Goal: Check status: Check status

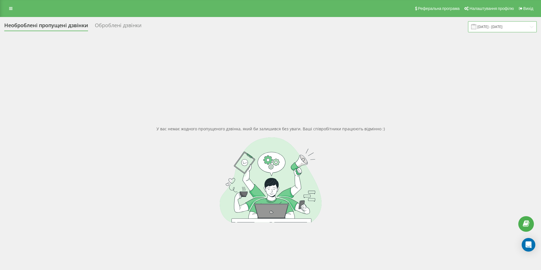
click at [522, 26] on input "[DATE] - [DATE]" at bounding box center [502, 26] width 69 height 11
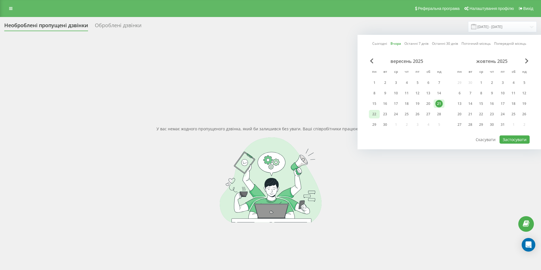
click at [372, 115] on div "22" at bounding box center [373, 114] width 7 height 7
click at [513, 139] on button "Застосувати" at bounding box center [514, 140] width 30 height 8
type input "[DATE] - [DATE]"
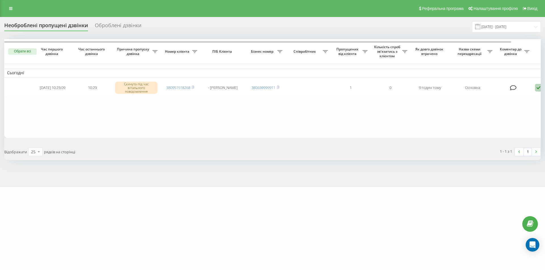
drag, startPoint x: 227, startPoint y: 141, endPoint x: 196, endPoint y: 136, distance: 31.1
click at [202, 137] on div "Обрати всі Час першого дзвінка Час останнього дзвінка Причина пропуску дзвінка …" at bounding box center [272, 99] width 536 height 121
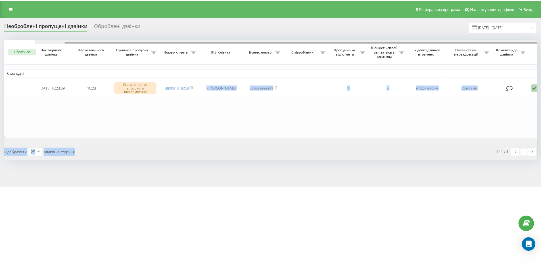
scroll to position [0, 31]
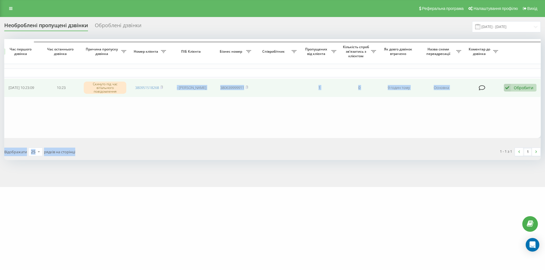
click at [522, 84] on td "Обробити Не вдалося зв'язатися Зв'язався з клієнтом за допомогою іншого каналу …" at bounding box center [521, 88] width 40 height 19
click at [518, 92] on td "Обробити Не вдалося зв'язатися Зв'язався з клієнтом за допомогою іншого каналу …" at bounding box center [521, 88] width 40 height 19
click at [514, 87] on div "Обробити" at bounding box center [524, 87] width 20 height 5
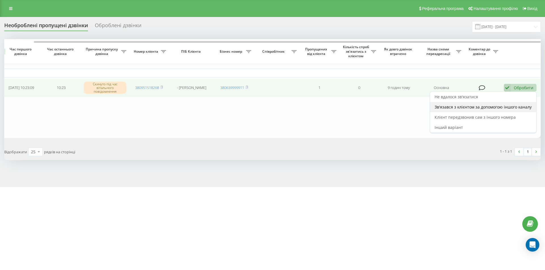
click at [475, 107] on span "Зв'язався з клієнтом за допомогою іншого каналу" at bounding box center [482, 106] width 97 height 5
